Goal: Find specific page/section: Find specific page/section

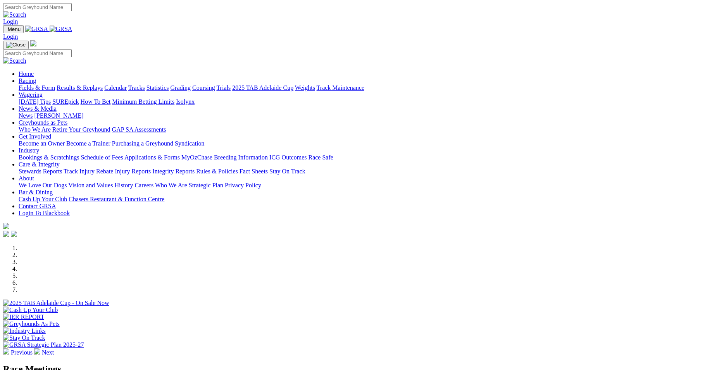
click at [56, 203] on link "Contact GRSA" at bounding box center [37, 206] width 37 height 7
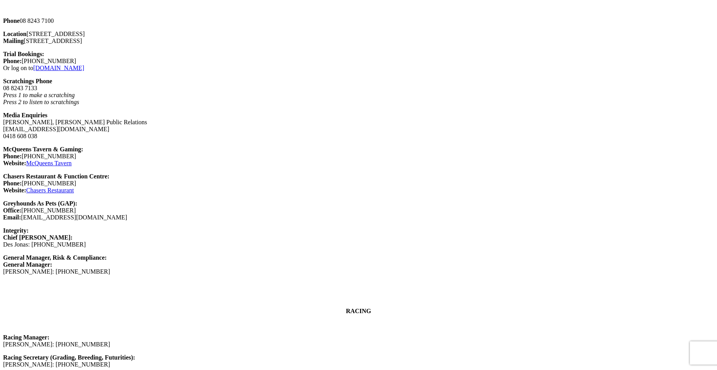
scroll to position [620, 0]
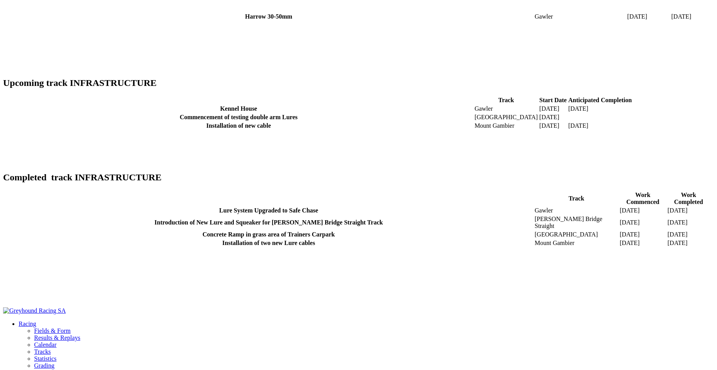
scroll to position [736, 0]
